Goal: Information Seeking & Learning: Learn about a topic

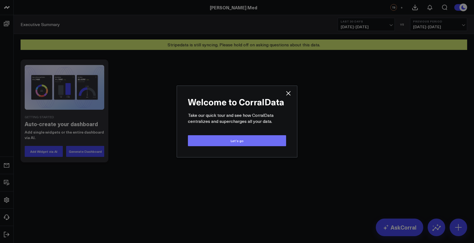
click at [237, 141] on button "Let’s go" at bounding box center [237, 140] width 98 height 11
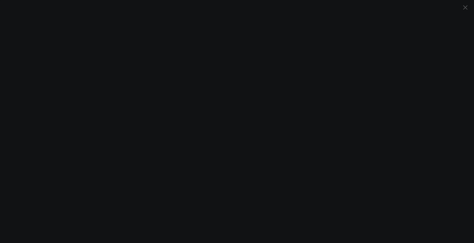
click at [468, 7] on icon "Close" at bounding box center [465, 7] width 7 height 7
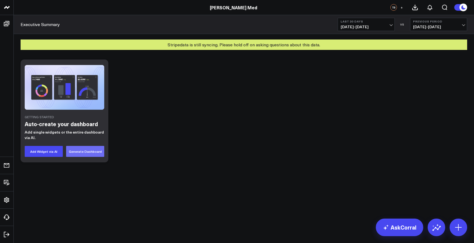
click at [93, 150] on button "Generate Dashboard" at bounding box center [85, 151] width 38 height 11
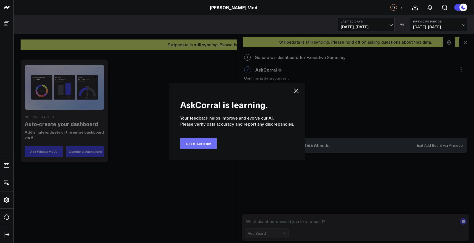
click at [194, 146] on button "Got it. Let's go!" at bounding box center [198, 143] width 36 height 11
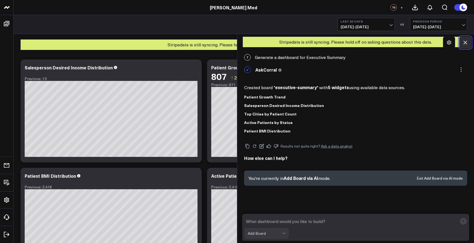
click at [466, 44] on icon at bounding box center [465, 43] width 4 height 4
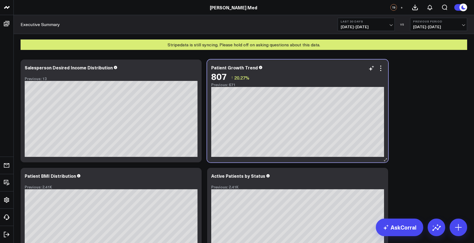
click at [381, 73] on div "807 ↑ 20.27%" at bounding box center [297, 76] width 173 height 10
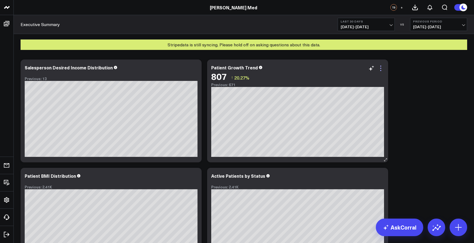
click at [381, 69] on icon at bounding box center [380, 68] width 7 height 7
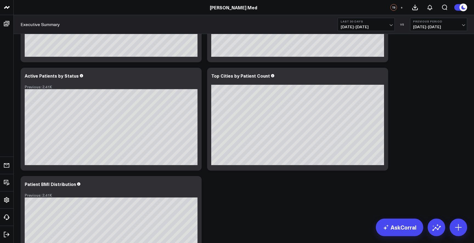
scroll to position [100, 0]
click at [383, 76] on icon at bounding box center [380, 76] width 7 height 7
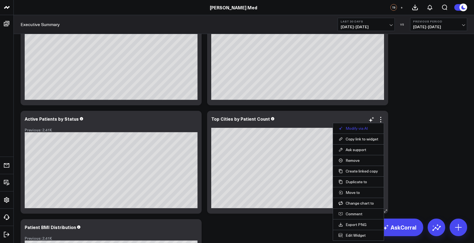
scroll to position [0, 0]
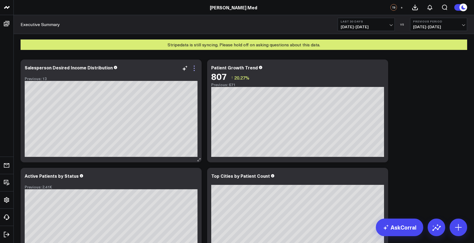
click at [195, 70] on icon at bounding box center [194, 68] width 7 height 7
click at [385, 216] on div "Top Cities by Patient Count" at bounding box center [297, 219] width 181 height 103
click at [441, 230] on button at bounding box center [437, 228] width 18 height 18
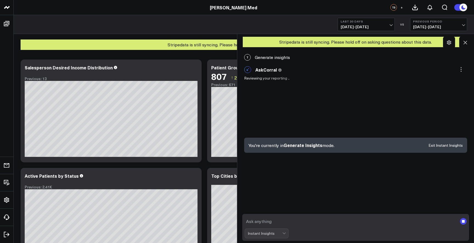
click at [303, 226] on textarea at bounding box center [351, 221] width 213 height 10
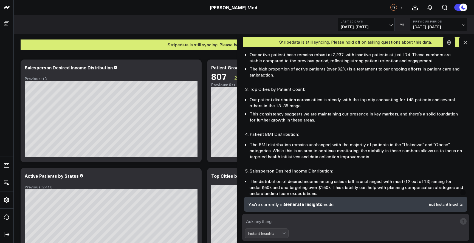
scroll to position [188, 0]
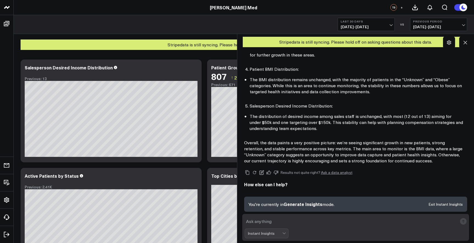
click at [291, 222] on textarea at bounding box center [351, 221] width 213 height 10
type textarea "how many unique patients have ordered in the last 120 days"
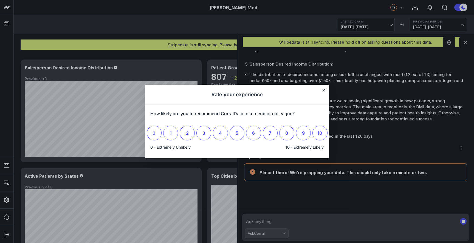
scroll to position [230, 0]
click at [323, 91] on icon "Close" at bounding box center [324, 90] width 2 height 2
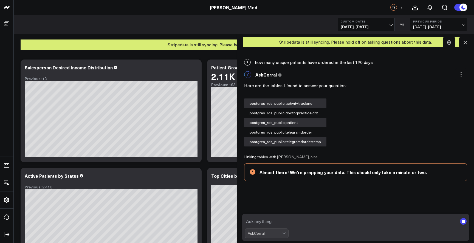
scroll to position [303, 0]
click at [205, 167] on div "Modify via AI Copy link to widget Ask support Remove Create linked copy Executi…" at bounding box center [244, 219] width 452 height 325
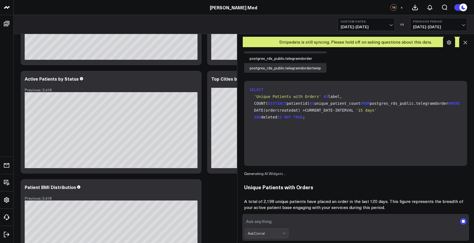
scroll to position [97, 0]
click at [464, 46] on button at bounding box center [465, 42] width 12 height 12
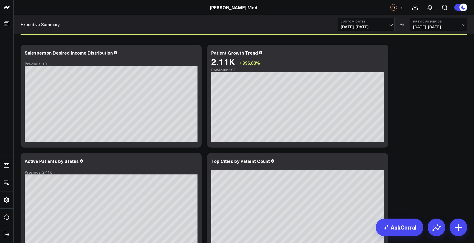
scroll to position [3, 0]
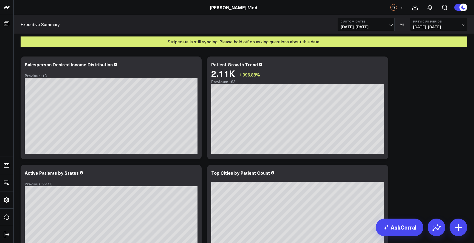
click at [383, 23] on b "Custom Dates" at bounding box center [366, 21] width 51 height 3
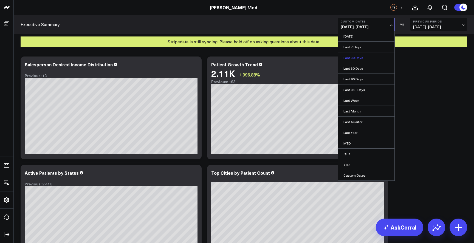
scroll to position [705, 0]
click at [367, 55] on link "Last 30 Days" at bounding box center [366, 57] width 56 height 10
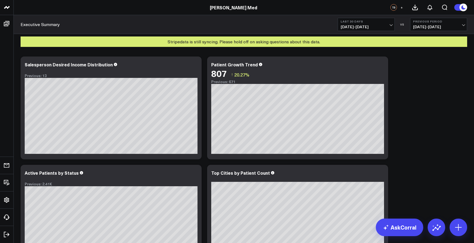
click at [371, 26] on span "[DATE] - [DATE]" at bounding box center [366, 27] width 51 height 4
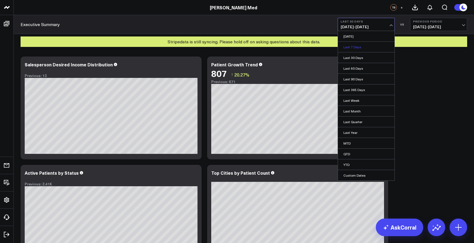
click at [368, 43] on link "Last 7 Days" at bounding box center [366, 47] width 56 height 10
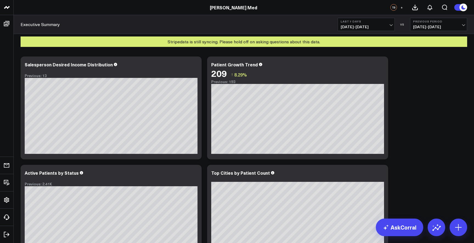
click at [376, 25] on span "[DATE] - [DATE]" at bounding box center [366, 27] width 51 height 4
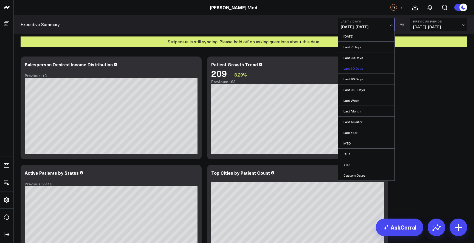
click at [370, 68] on link "Last 60 Days" at bounding box center [366, 68] width 56 height 10
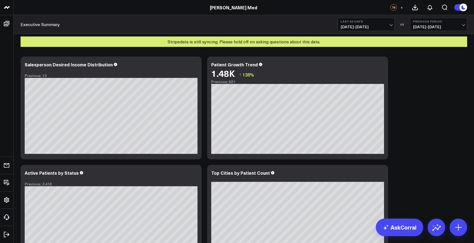
click at [377, 25] on span "[DATE] - [DATE]" at bounding box center [366, 27] width 51 height 4
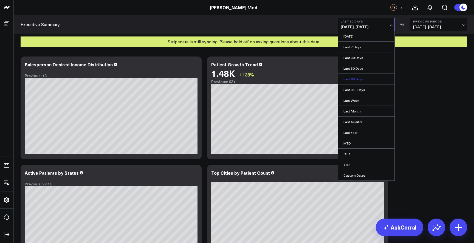
click at [362, 78] on link "Last 90 Days" at bounding box center [366, 79] width 56 height 10
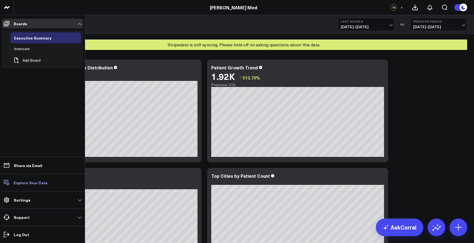
click at [56, 178] on link "Explore Your Data" at bounding box center [42, 183] width 81 height 10
click at [10, 24] on span at bounding box center [7, 24] width 10 height 10
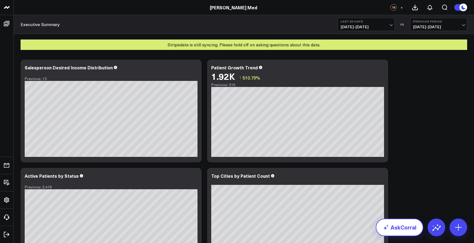
click at [406, 228] on link "AskCorral" at bounding box center [399, 228] width 47 height 18
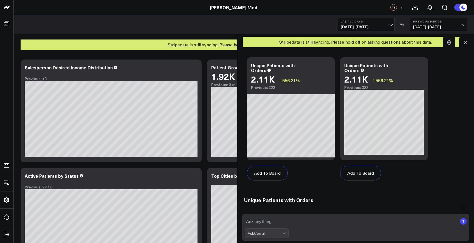
scroll to position [627, 0]
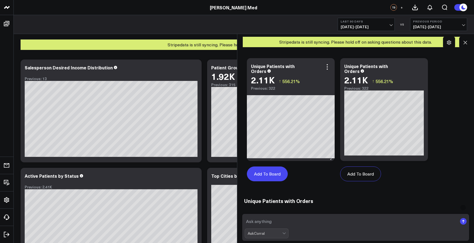
click at [278, 173] on button "Add To Board" at bounding box center [267, 173] width 41 height 15
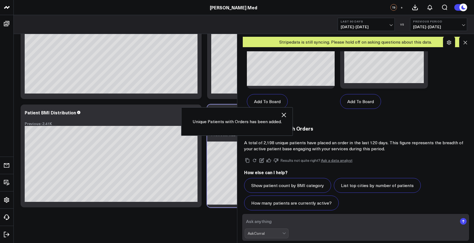
scroll to position [705, 0]
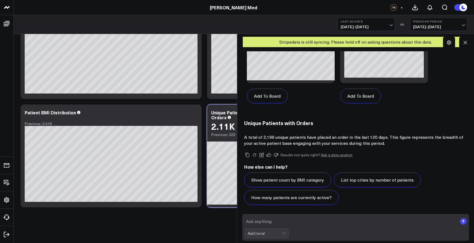
click at [301, 220] on textarea at bounding box center [351, 221] width 213 height 10
type textarea "understand how much money we are making from invoices vs subscriptions"
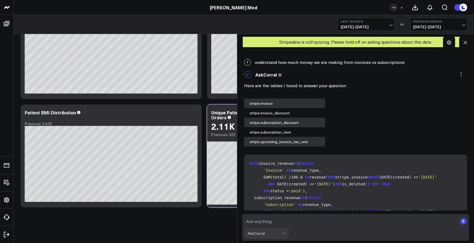
scroll to position [1345, 0]
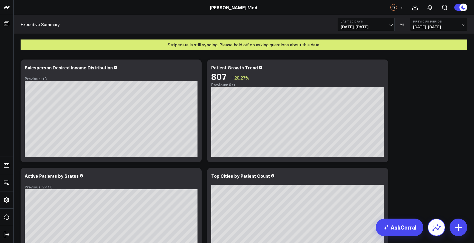
click at [434, 230] on icon at bounding box center [436, 227] width 9 height 9
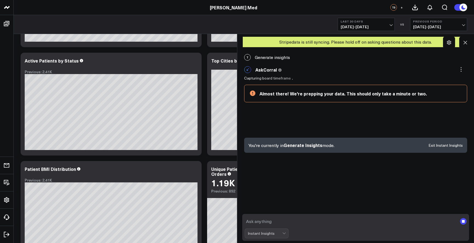
scroll to position [172, 0]
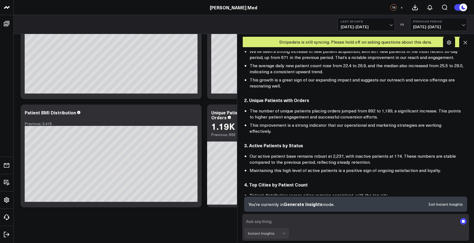
click at [216, 228] on div "Modify via AI Copy link to widget Ask support Remove Create linked copy Executi…" at bounding box center [244, 62] width 460 height 362
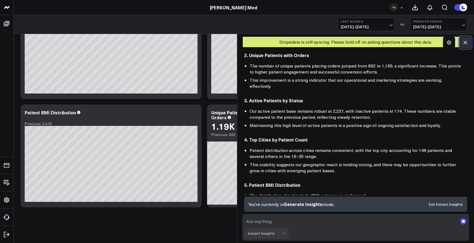
click at [466, 39] on button at bounding box center [465, 42] width 12 height 12
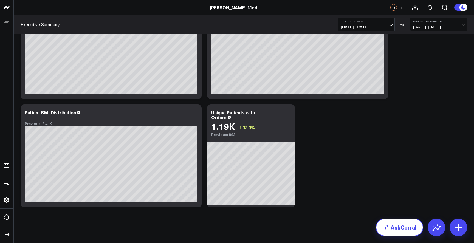
click at [388, 227] on use at bounding box center [385, 227] width 5 height 5
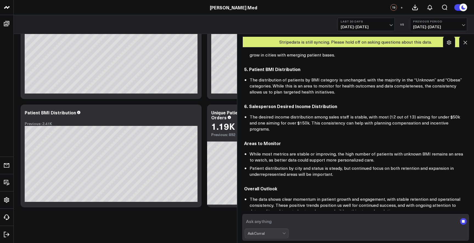
click at [278, 229] on div "AskCorral" at bounding box center [267, 233] width 44 height 10
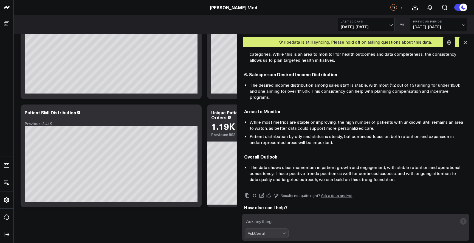
click at [276, 221] on textarea at bounding box center [351, 221] width 213 height 10
type textarea "build me a stripe focused dashboard"
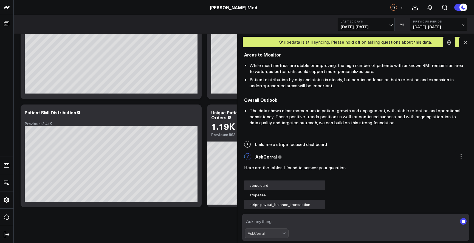
scroll to position [390, 0]
